Goal: Task Accomplishment & Management: Complete application form

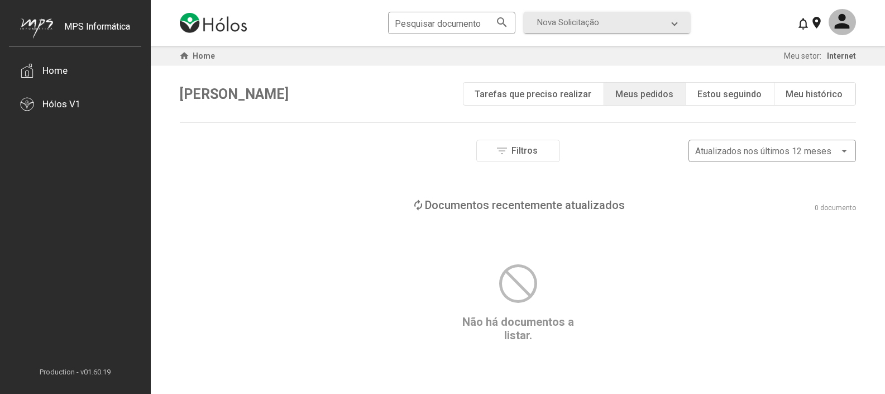
click at [637, 93] on div "Meus pedidos" at bounding box center [644, 94] width 58 height 11
click at [82, 111] on div "Hólos V1" at bounding box center [75, 104] width 132 height 34
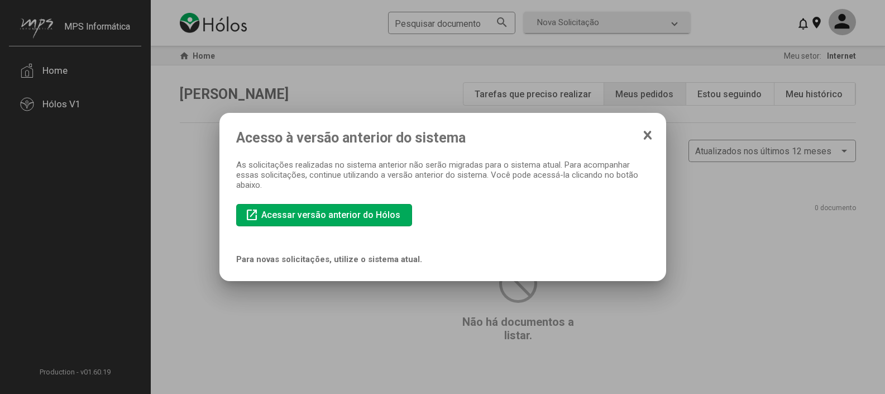
click at [651, 137] on icon at bounding box center [647, 135] width 9 height 11
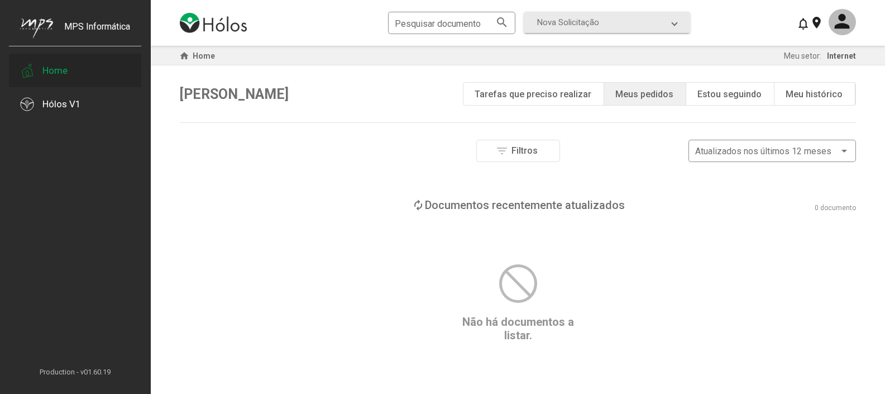
click at [35, 63] on div "Home" at bounding box center [75, 71] width 132 height 34
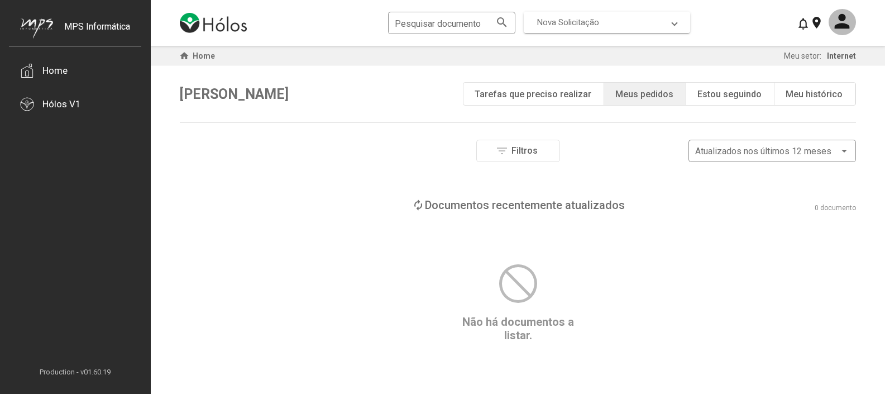
click at [662, 20] on span "Nova Solicitação" at bounding box center [604, 22] width 135 height 10
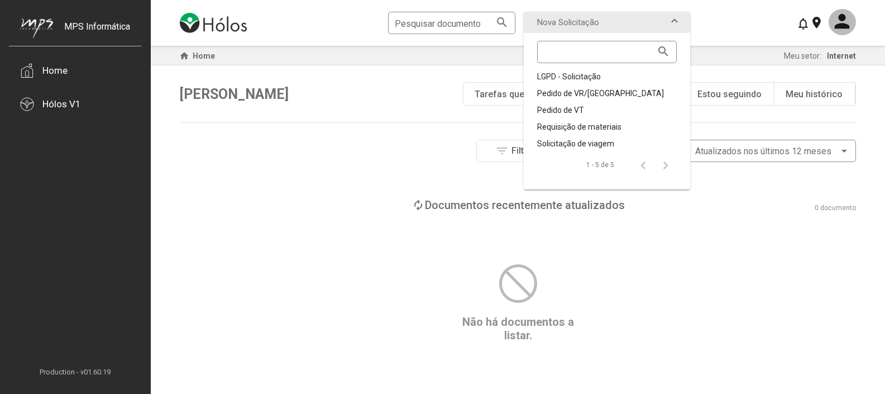
click at [330, 171] on div "Filtros Número do documento Tipo de etapa atual Aprovação Assinatura Fim Tipo d…" at bounding box center [518, 169] width 676 height 59
click at [729, 13] on div "Pesquisar documento search Nova Solicitação search LGPD - Solicitação Pedido de…" at bounding box center [518, 23] width 676 height 46
click at [676, 21] on span at bounding box center [674, 22] width 4 height 10
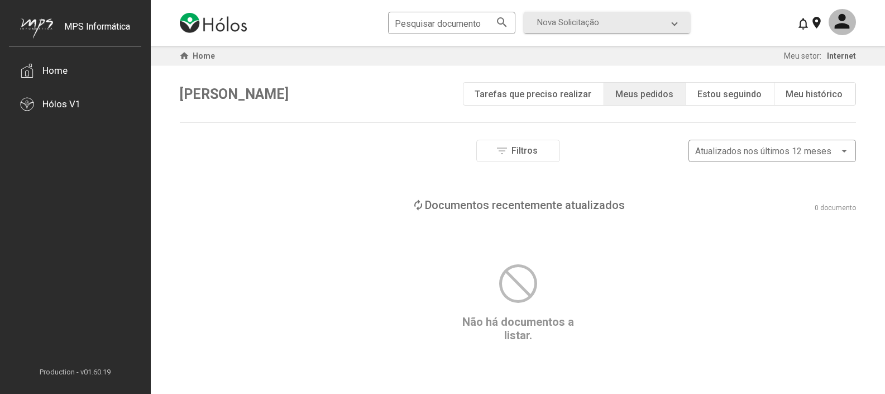
click at [734, 27] on div "Pesquisar documento search Nova Solicitação search LGPD - Solicitação Pedido de…" at bounding box center [518, 23] width 676 height 46
